Goal: Find specific page/section

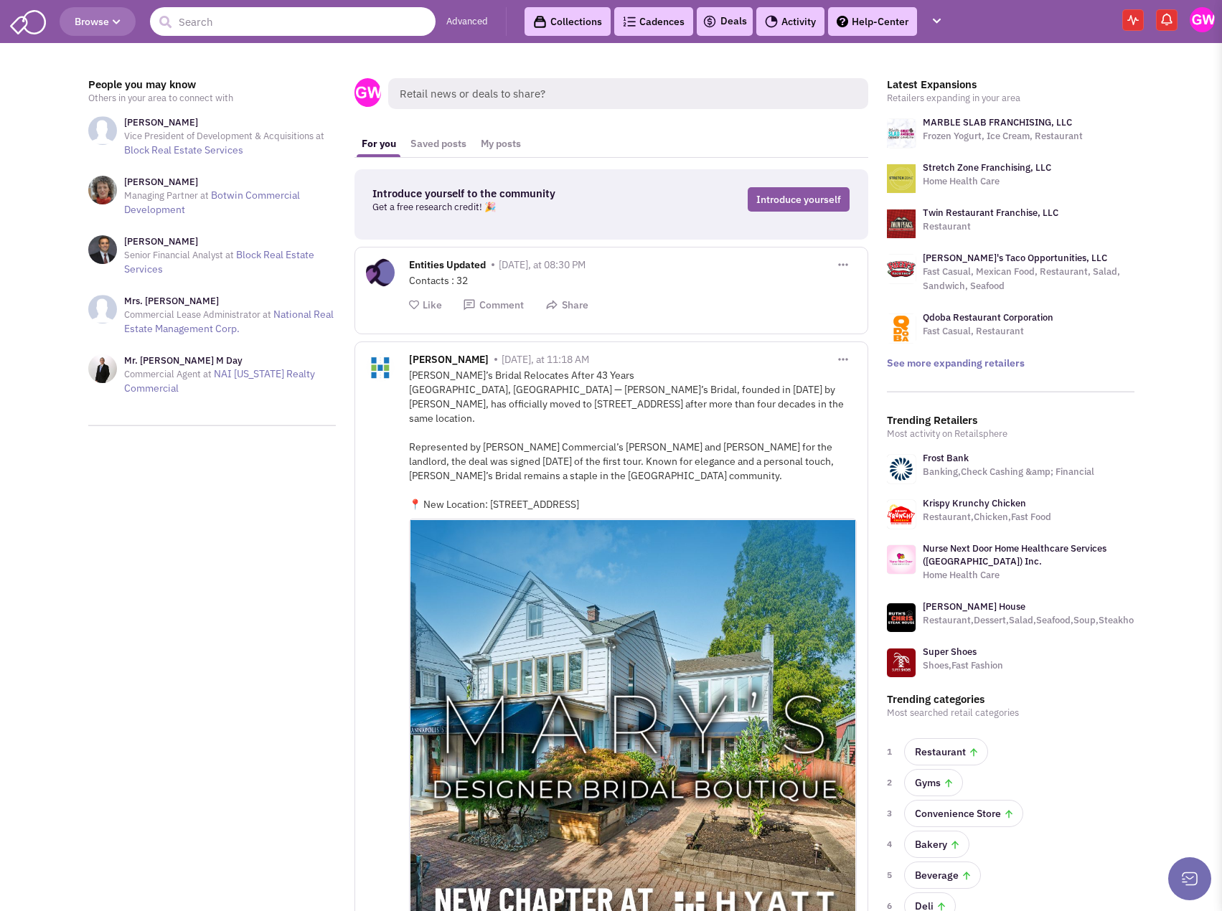
click at [262, 23] on input "text" at bounding box center [293, 21] width 286 height 29
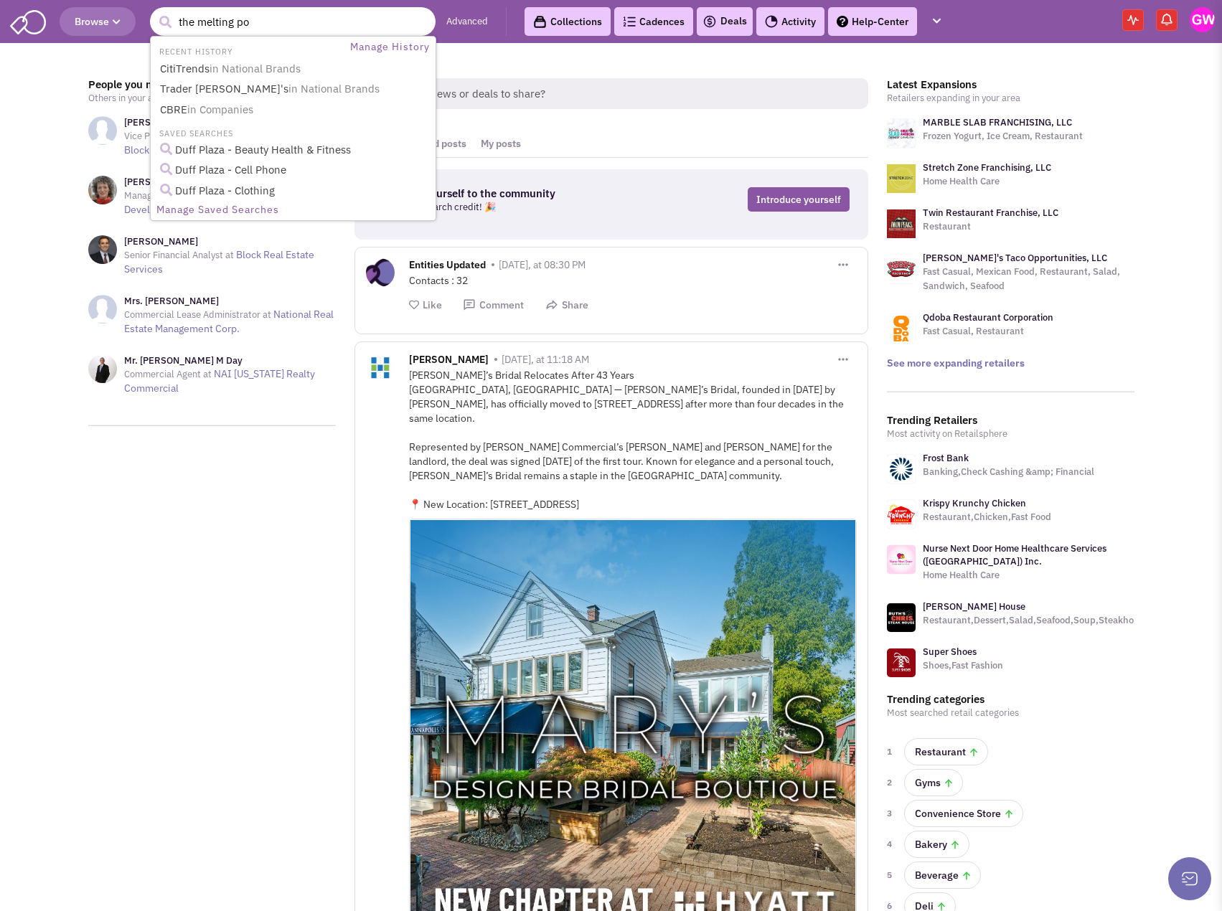
type input "the melting pot"
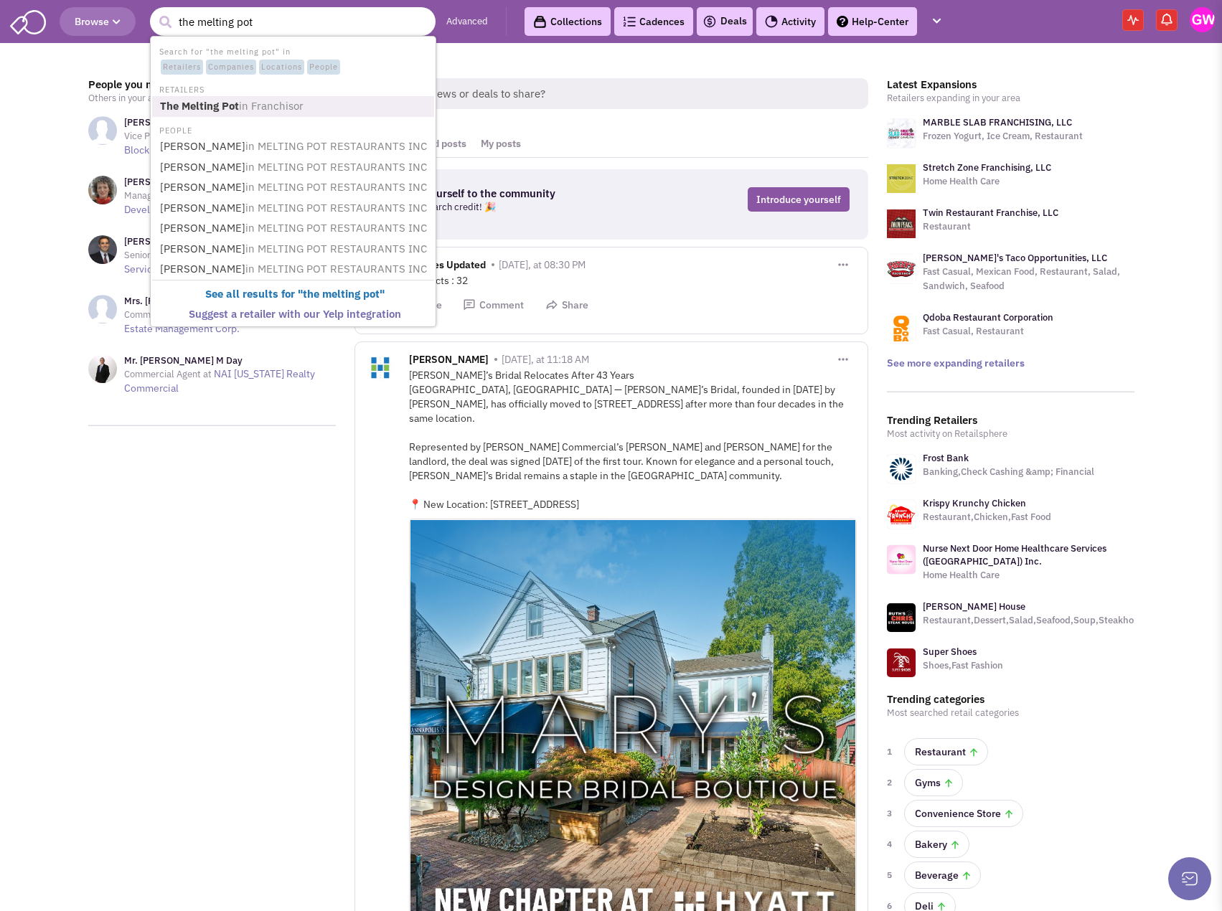
click at [242, 98] on link "The Melting Pot in Franchisor" at bounding box center [295, 106] width 278 height 19
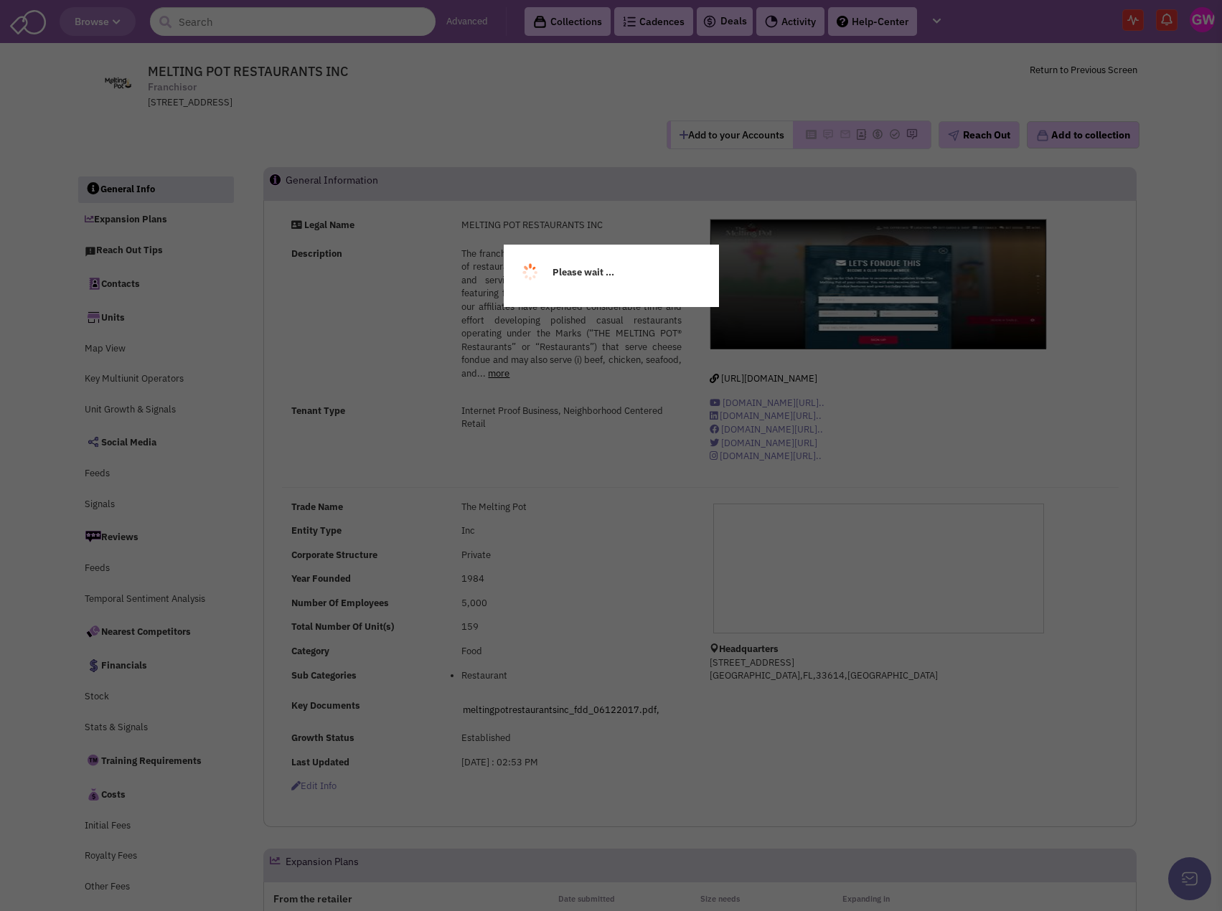
select select
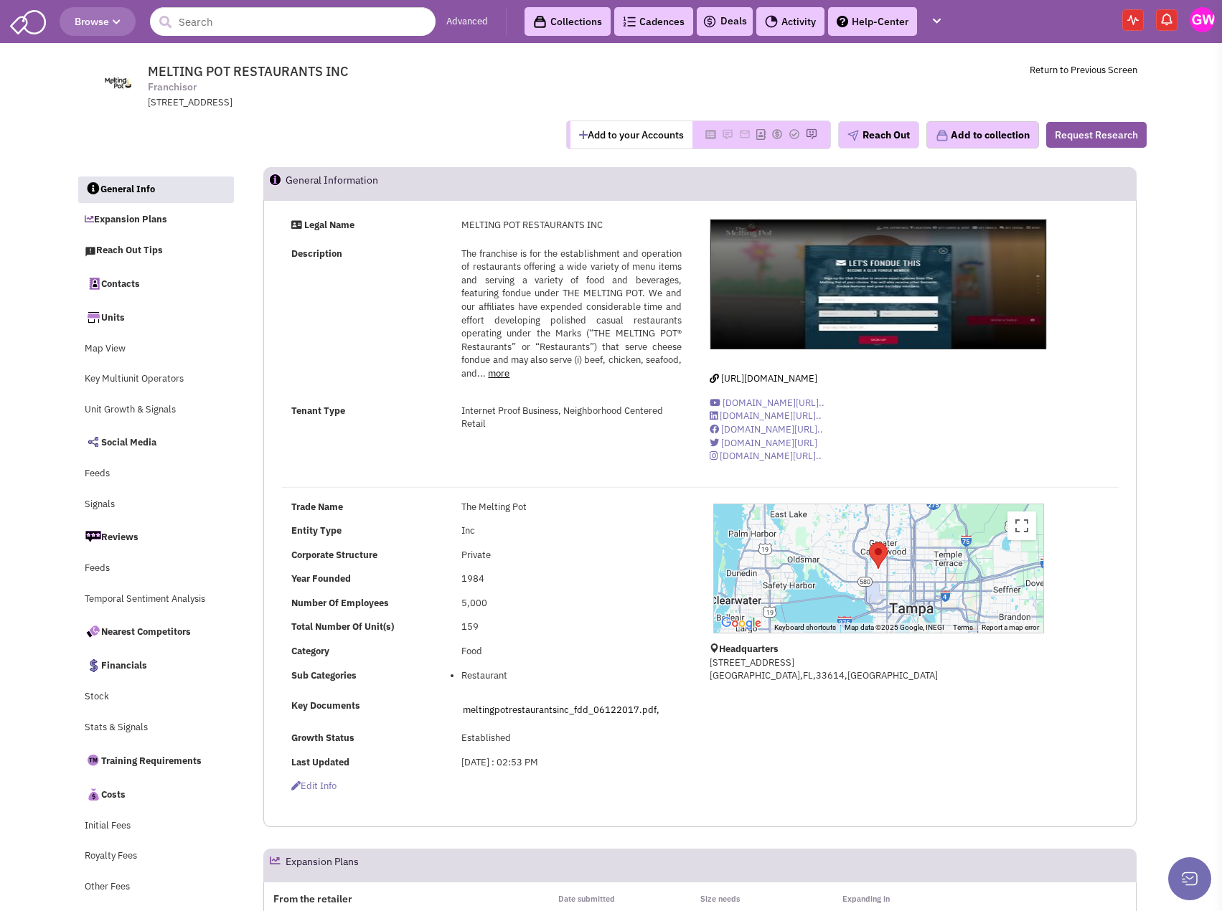
scroll to position [359, 0]
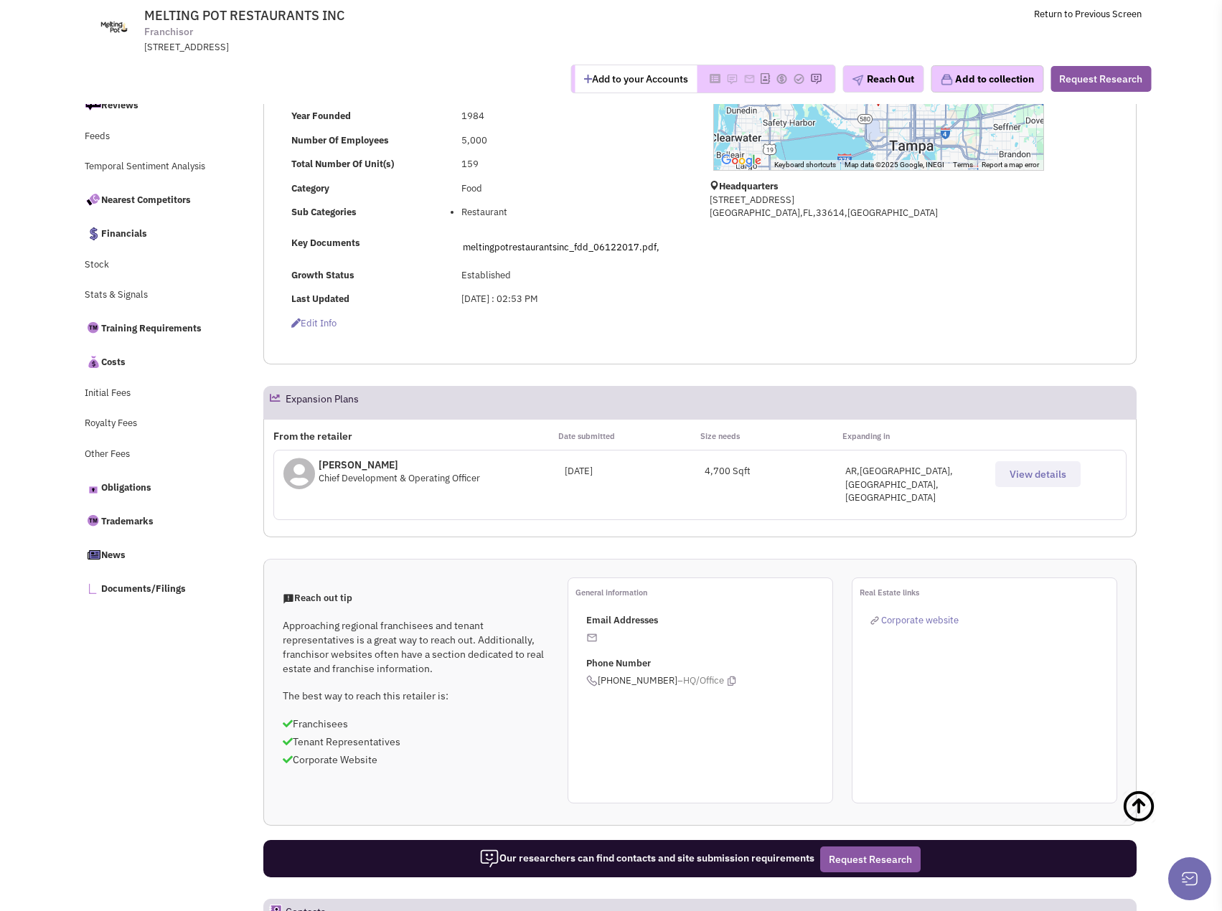
select select
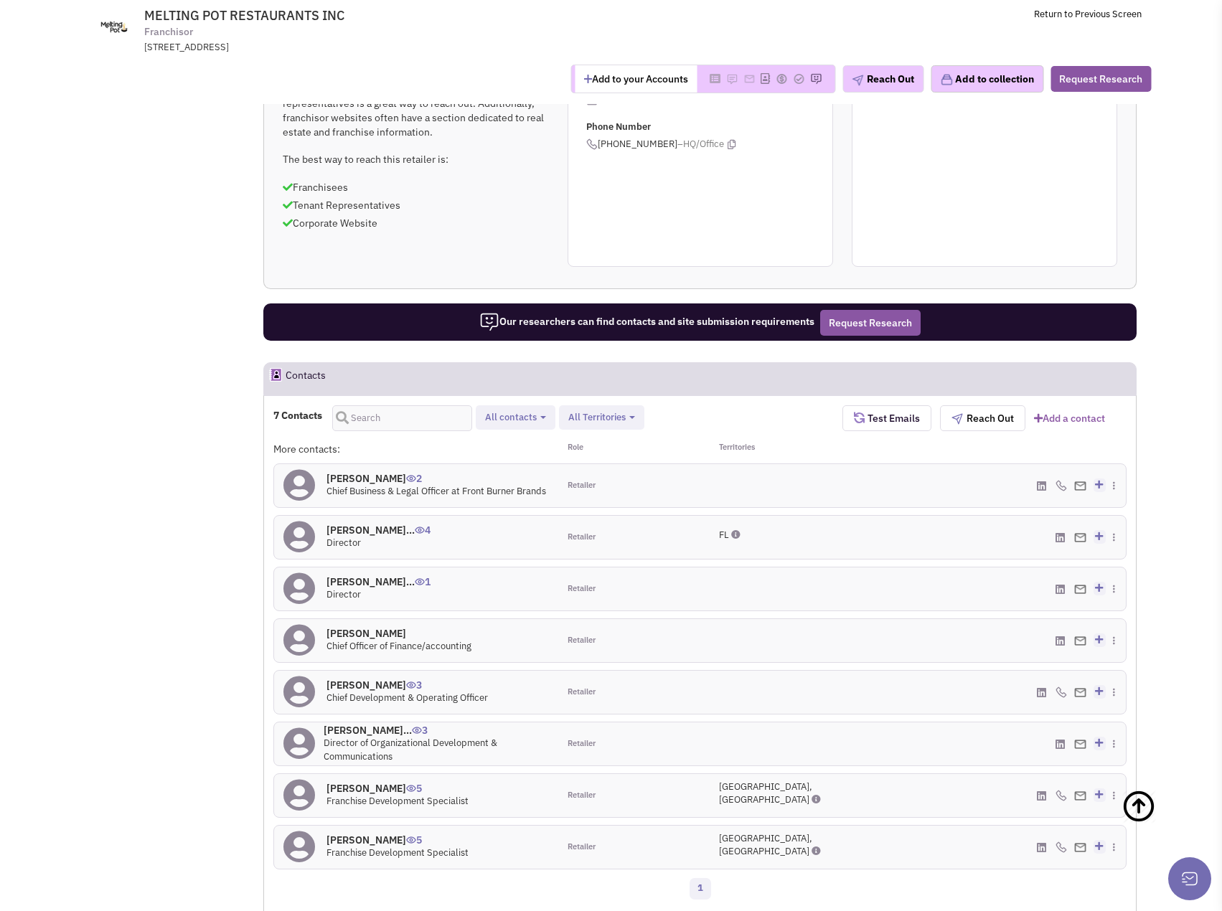
scroll to position [896, 0]
click at [406, 461] on span "2" at bounding box center [414, 473] width 16 height 24
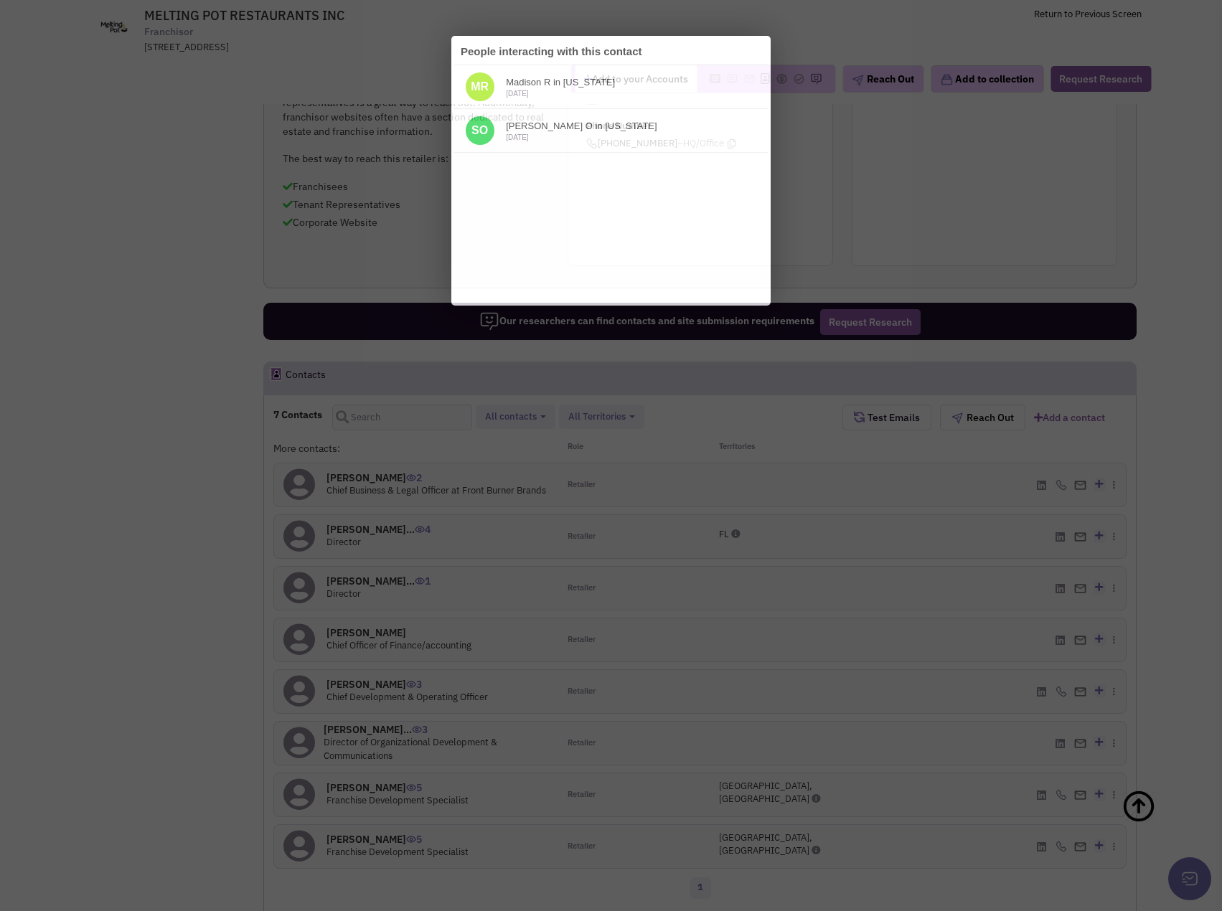
scroll to position [0, 0]
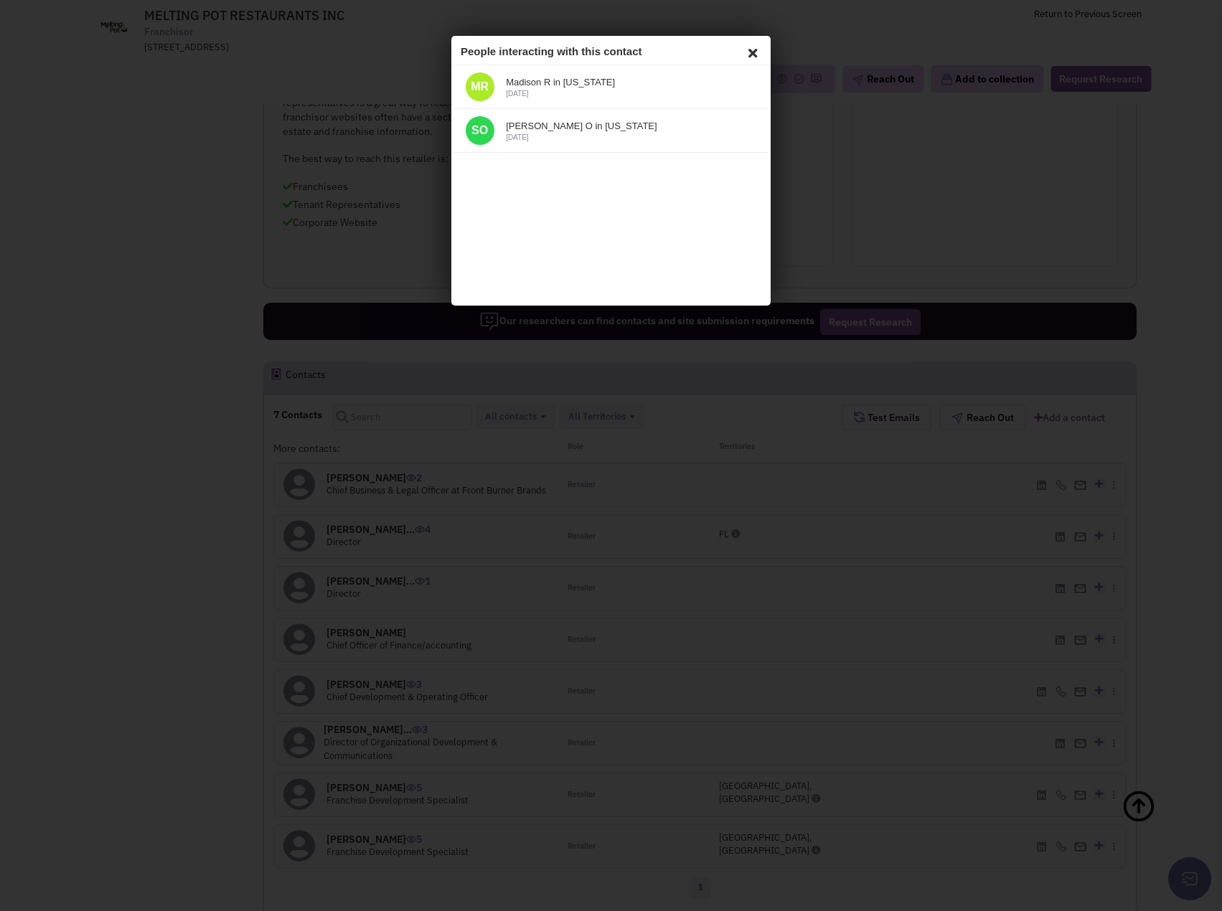
click at [754, 52] on icon at bounding box center [750, 51] width 17 height 22
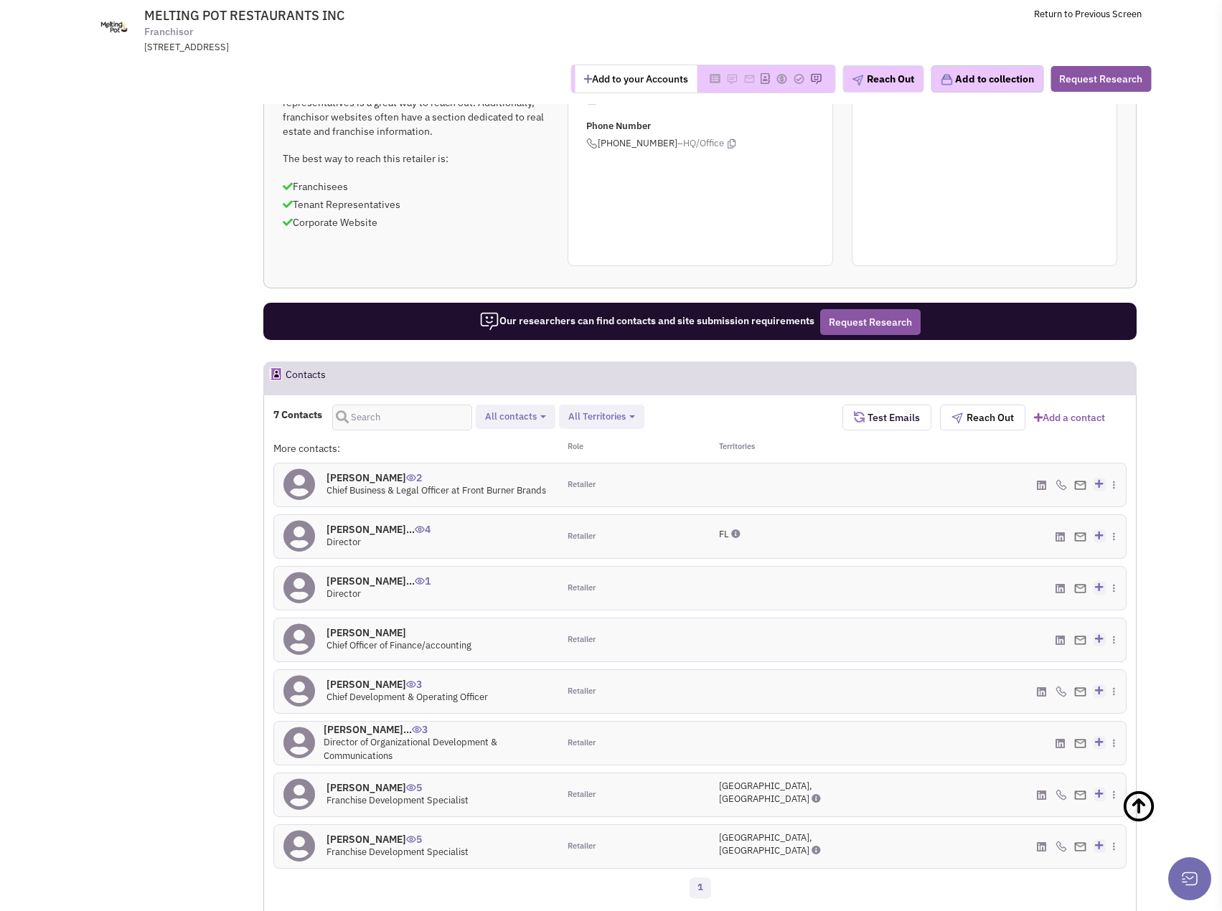
click at [349, 471] on h4 "[PERSON_NAME] 2" at bounding box center [436, 477] width 220 height 13
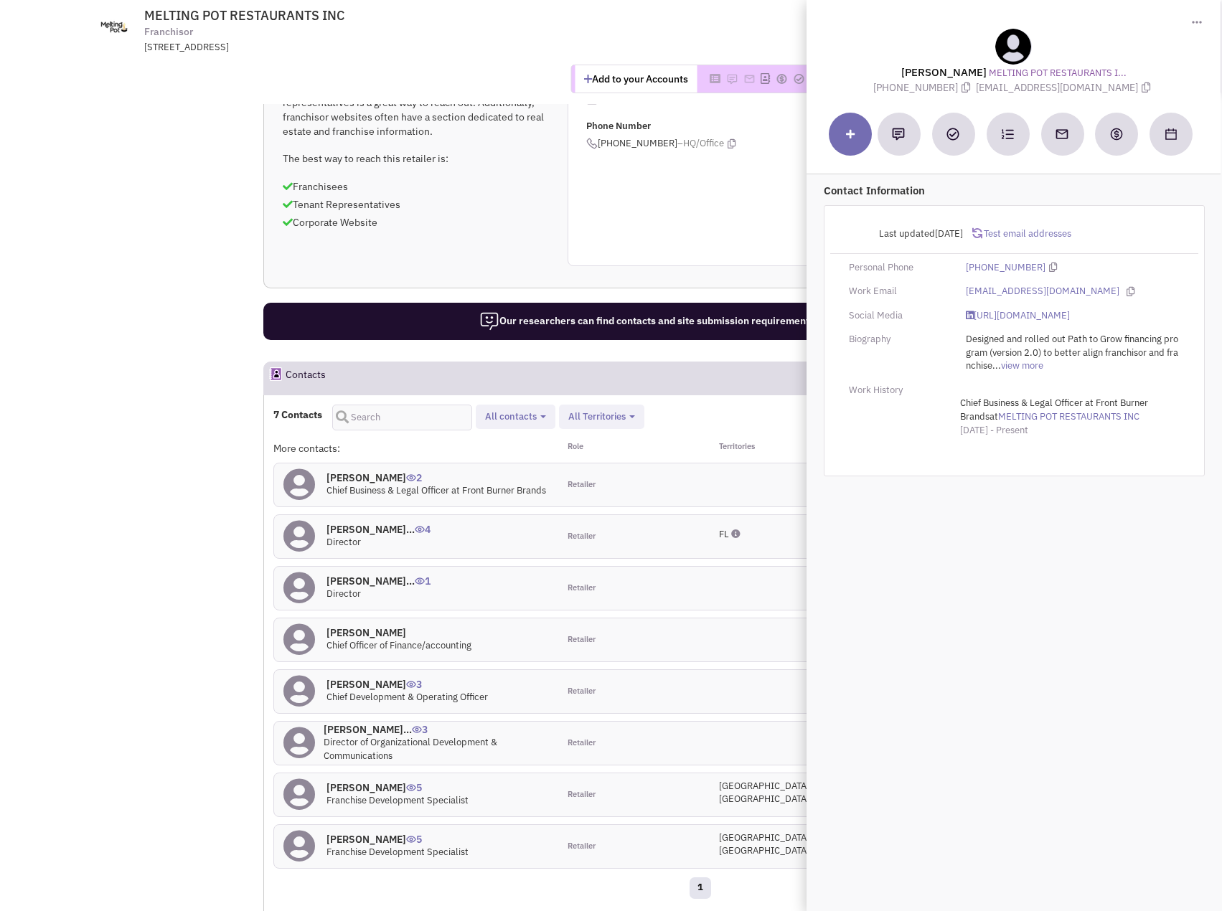
click at [387, 523] on h4 "[PERSON_NAME]... 4" at bounding box center [378, 529] width 104 height 13
